Goal: Information Seeking & Learning: Learn about a topic

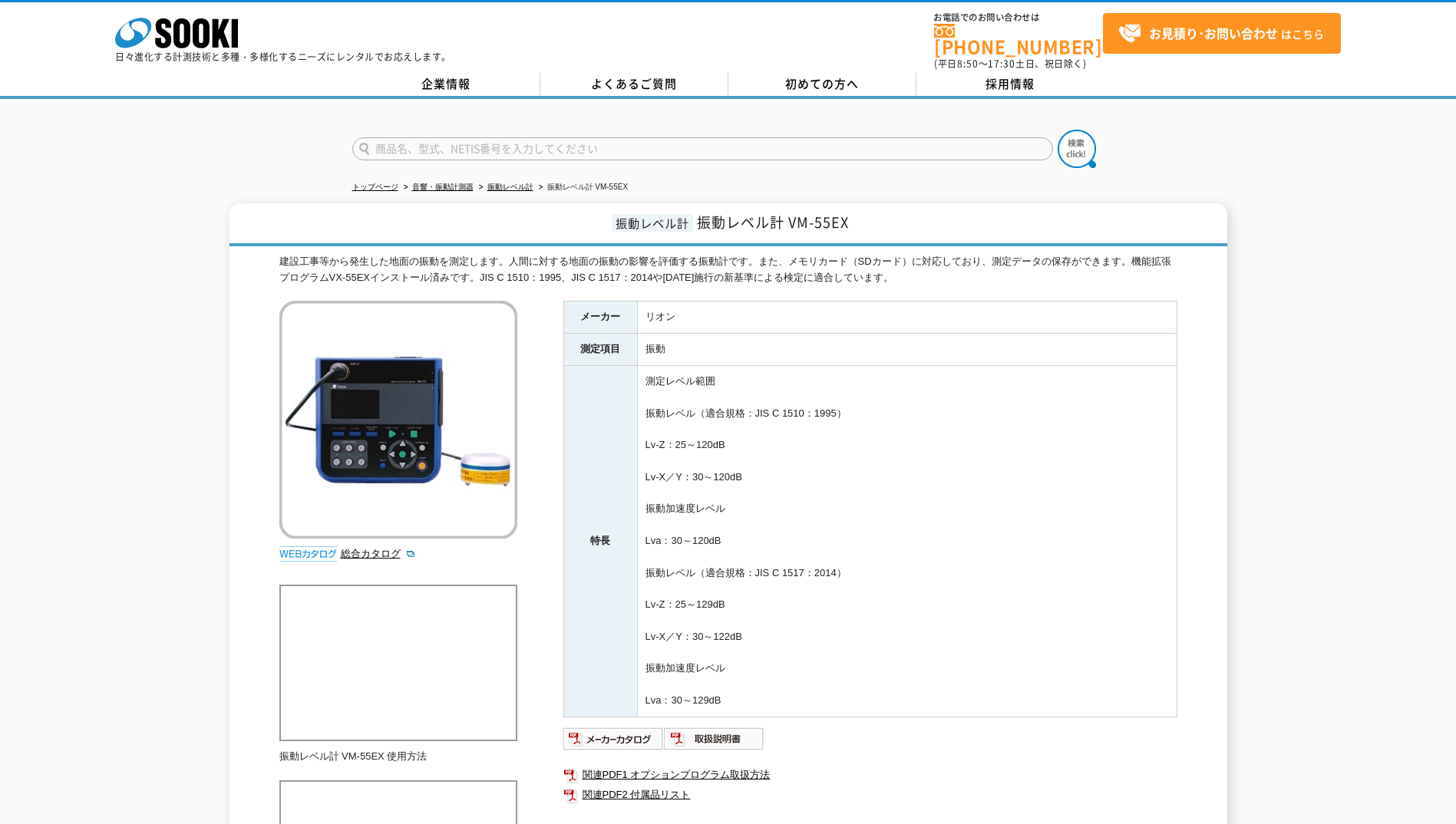
scroll to position [77, 0]
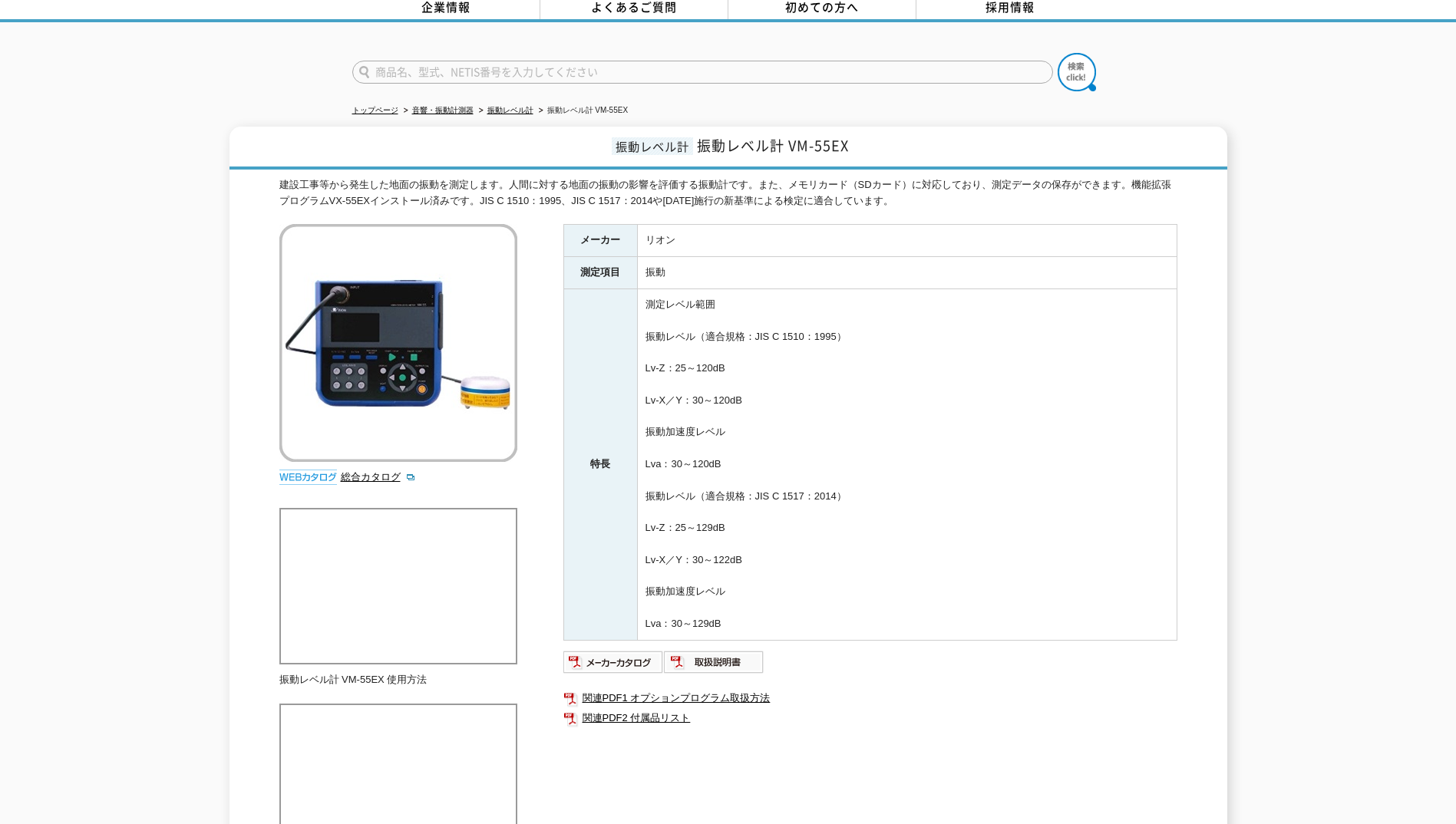
click at [509, 127] on h1 "振動レベル計 振動レベル計 VM-55EX" at bounding box center [728, 148] width 997 height 43
click at [1213, 28] on div at bounding box center [728, 59] width 1456 height 74
click at [1206, 98] on div "トップページ 音響・振動計測器 振動レベル計 振動レベル計 VM-55EX 振動レベル計 振動レベル計 VM-55EX 建設工事等から発生した地面の振動を測定…" at bounding box center [728, 460] width 1456 height 877
click at [1163, 96] on div "トップページ 音響・振動計測器 振動レベル計 振動レベル計 VM-55EX 振動レベル計 振動レベル計 VM-55EX 建設工事等から発生した地面の振動を測定…" at bounding box center [728, 460] width 1456 height 877
click at [1147, 39] on div at bounding box center [728, 59] width 1456 height 74
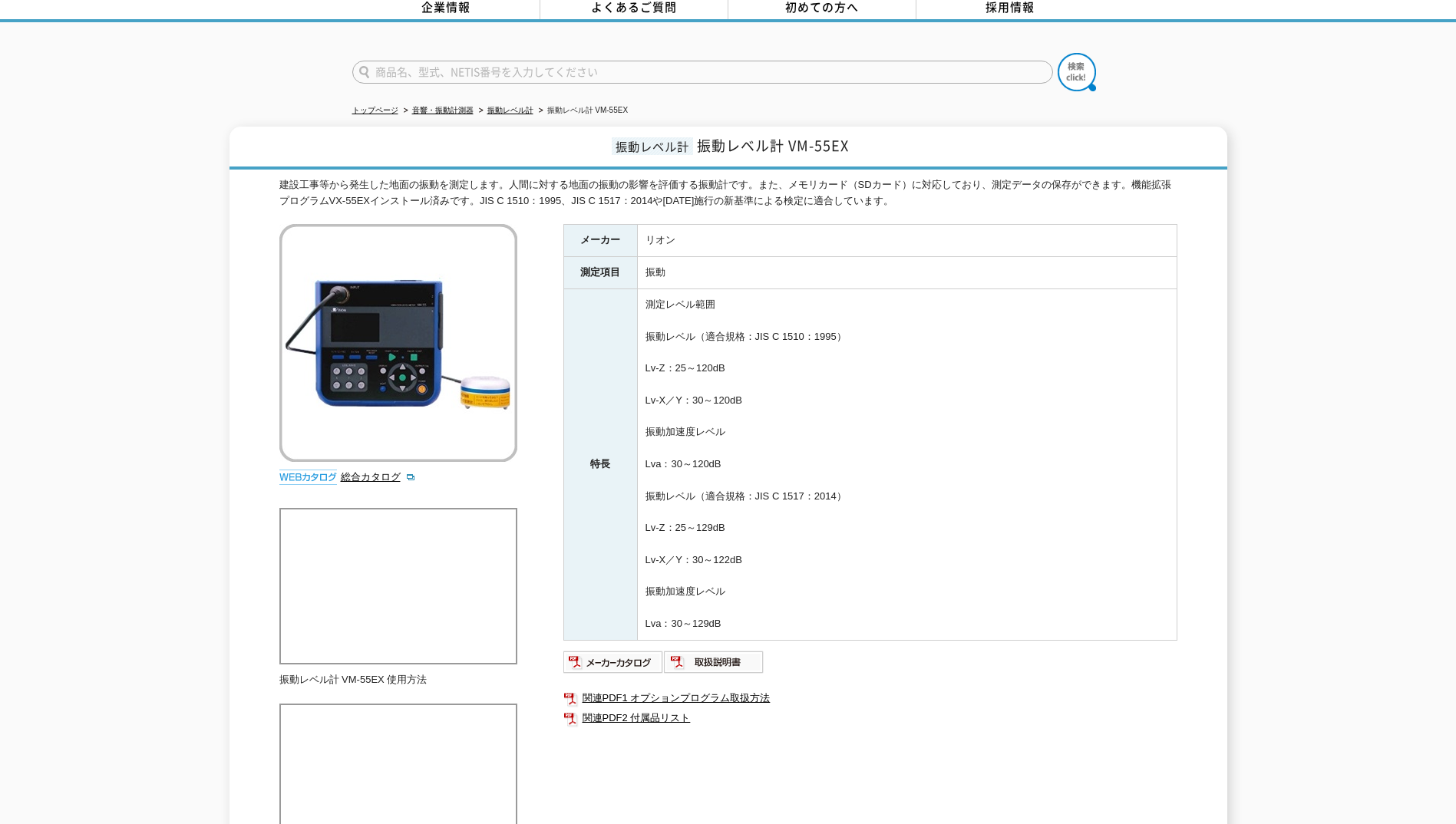
click at [1089, 36] on div at bounding box center [728, 59] width 1456 height 74
click at [1153, 33] on div at bounding box center [728, 59] width 1456 height 74
click at [898, 103] on ul "トップページ 音響・振動計測器 振動レベル計 振動レベル計 VM-55EX" at bounding box center [728, 111] width 752 height 31
click at [998, 95] on ul "トップページ 音響・振動計測器 振動レベル計 振動レベル計 VM-55EX" at bounding box center [728, 111] width 752 height 31
click at [1287, 83] on div at bounding box center [728, 59] width 1456 height 74
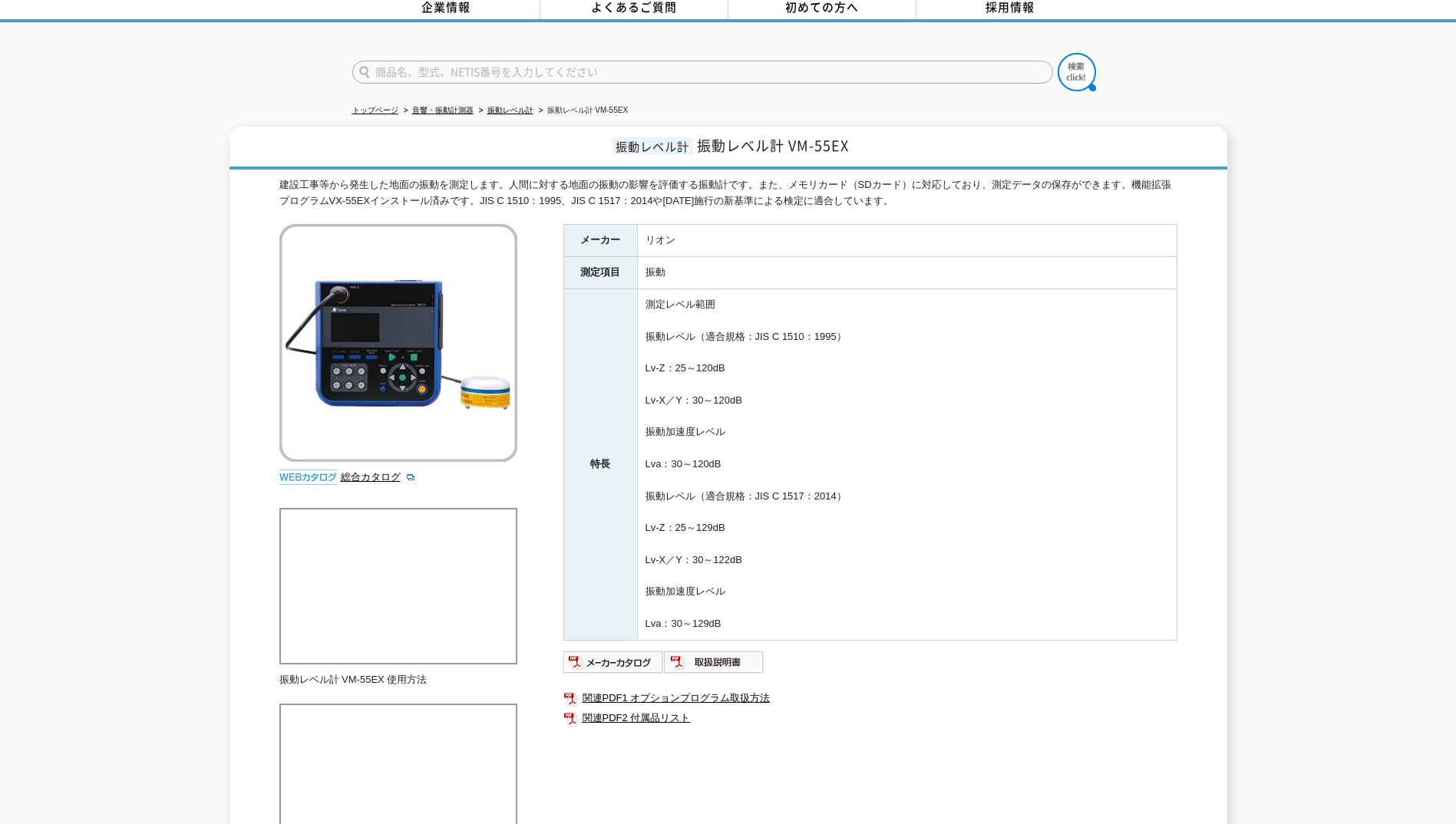
click at [1202, 26] on div at bounding box center [728, 59] width 1456 height 74
click at [870, 238] on td "リオン" at bounding box center [906, 240] width 540 height 32
click at [976, 257] on td "振動" at bounding box center [906, 272] width 540 height 32
click at [885, 226] on td "リオン" at bounding box center [906, 240] width 540 height 32
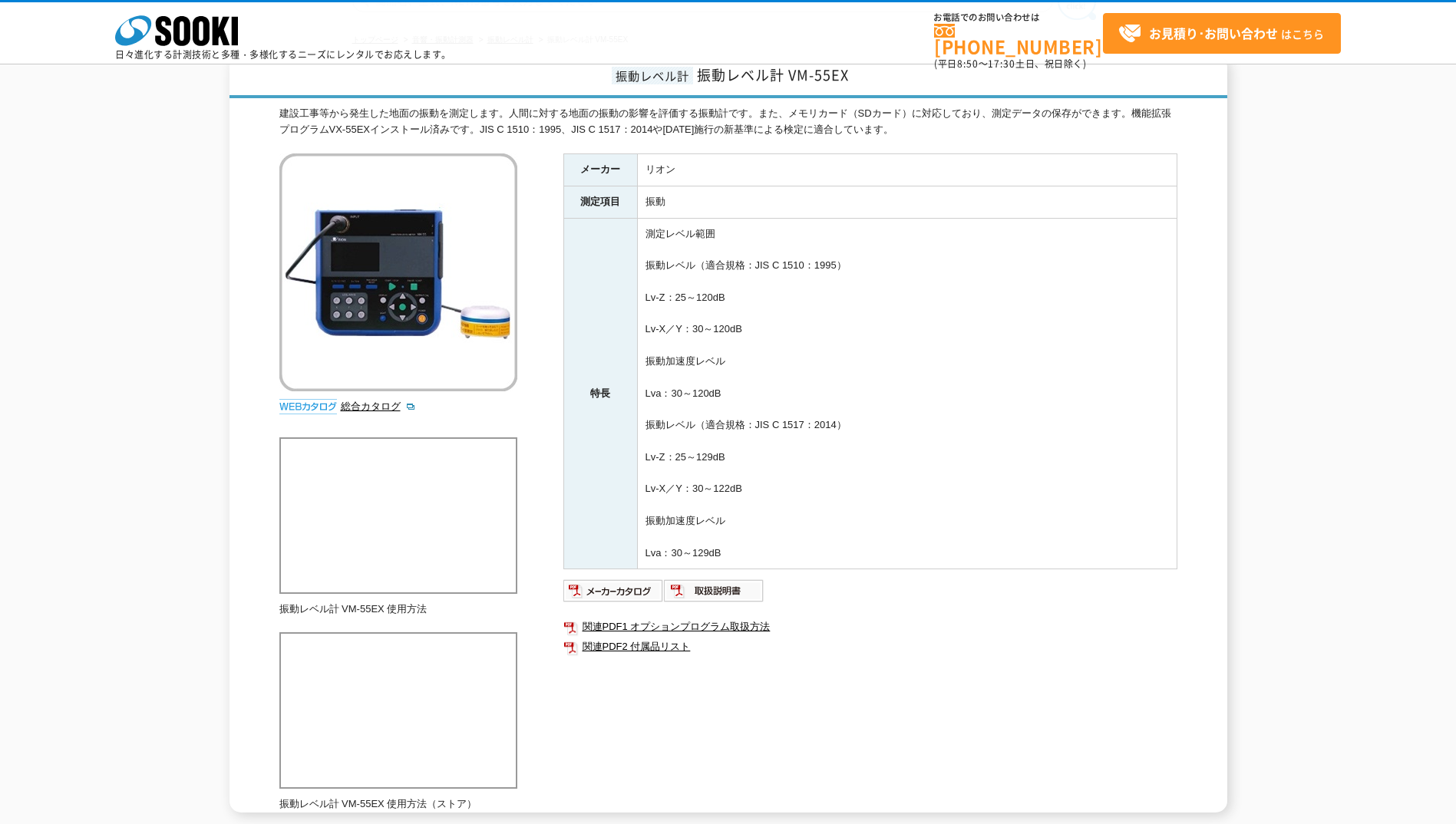
scroll to position [283, 0]
